Goal: Task Accomplishment & Management: Complete application form

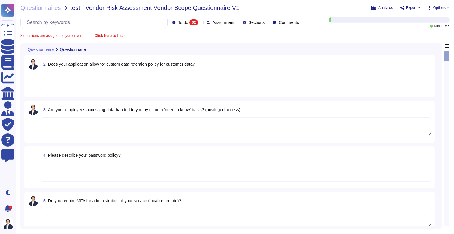
click at [208, 73] on textarea at bounding box center [236, 81] width 390 height 19
